Goal: Task Accomplishment & Management: Manage account settings

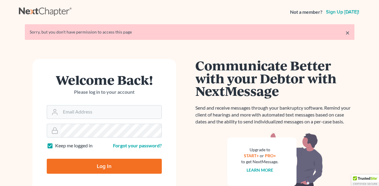
click at [89, 113] on input "Email Address" at bounding box center [110, 111] width 101 height 13
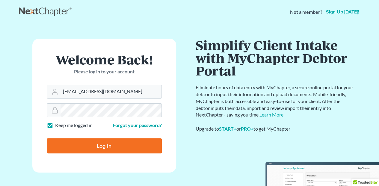
type input "[EMAIL_ADDRESS][DOMAIN_NAME]"
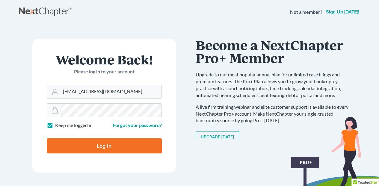
click at [47, 138] on input "Log In" at bounding box center [104, 145] width 115 height 15
type input "Thinking..."
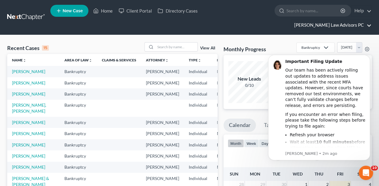
click at [338, 20] on link "Bretta Law Advisors PC" at bounding box center [331, 25] width 80 height 11
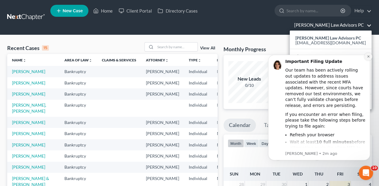
click at [369, 57] on icon "Dismiss notification" at bounding box center [367, 56] width 3 height 3
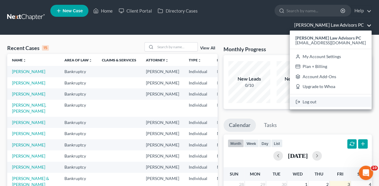
click at [333, 97] on link "Log out" at bounding box center [330, 102] width 82 height 10
